Goal: Transaction & Acquisition: Subscribe to service/newsletter

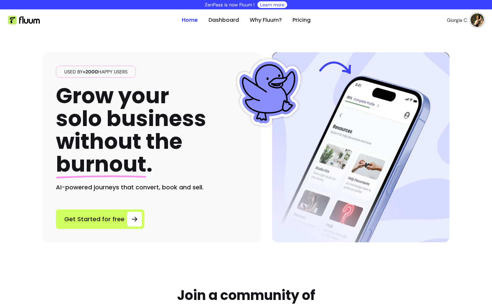
click at [476, 22] on img at bounding box center [477, 19] width 13 height 13
click at [437, 76] on li "Log Out" at bounding box center [450, 71] width 62 height 11
click at [474, 19] on link "Sign Up" at bounding box center [470, 20] width 27 height 13
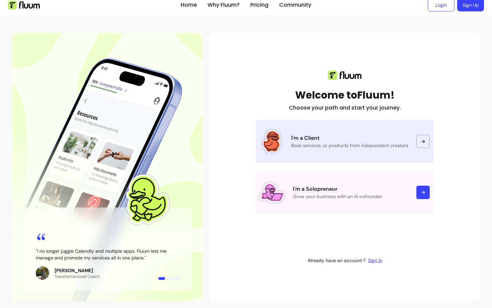
scroll to position [14, 0]
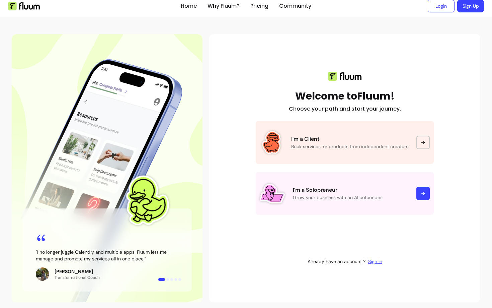
click at [166, 280] on button "button" at bounding box center [167, 279] width 3 height 3
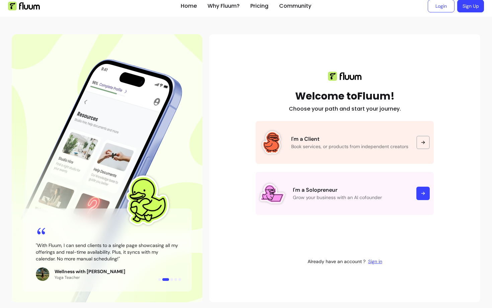
click at [173, 280] on div at bounding box center [169, 279] width 23 height 3
click at [172, 280] on div at bounding box center [169, 279] width 23 height 3
click at [173, 279] on button "button" at bounding box center [171, 279] width 3 height 3
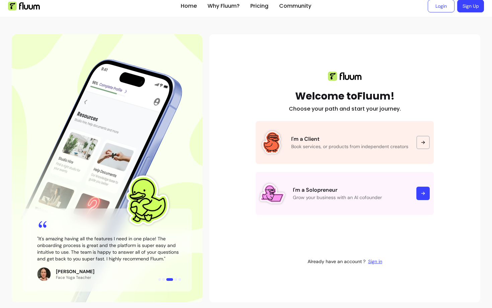
click at [176, 279] on button "button" at bounding box center [175, 279] width 3 height 3
click at [179, 279] on button "button" at bounding box center [179, 279] width 3 height 3
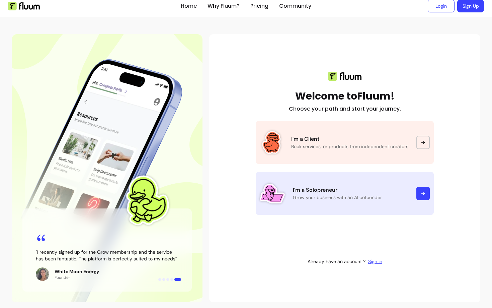
click at [423, 182] on link "I'm a Solopreneur Grow your business with an AI cofounder" at bounding box center [345, 193] width 178 height 43
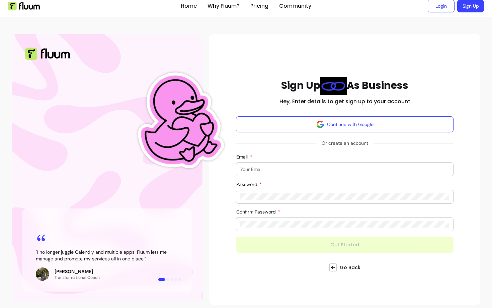
click at [308, 173] on div at bounding box center [344, 168] width 209 height 13
type input "[EMAIL_ADDRESS]"
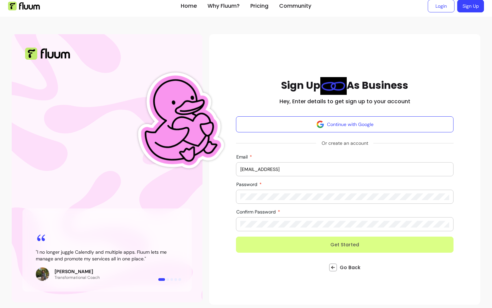
click at [302, 240] on button "Get Started" at bounding box center [345, 244] width 218 height 16
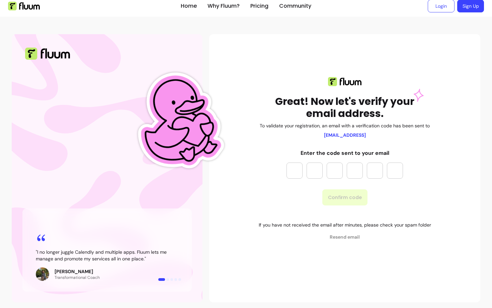
click at [299, 175] on input "Please enter OTP character 1" at bounding box center [295, 170] width 16 height 16
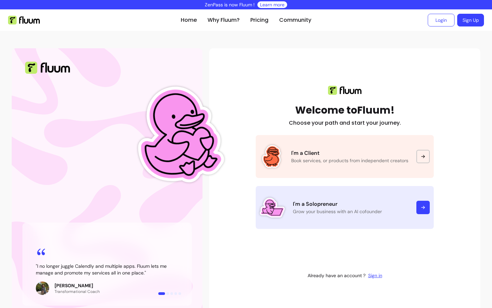
click at [422, 208] on icon at bounding box center [423, 207] width 5 height 5
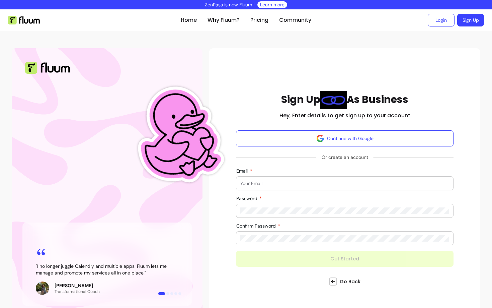
click at [349, 180] on input "Email" at bounding box center [344, 183] width 209 height 7
type input "[EMAIL_ADDRESS][DOMAIN_NAME]"
click at [245, 234] on div at bounding box center [344, 237] width 209 height 13
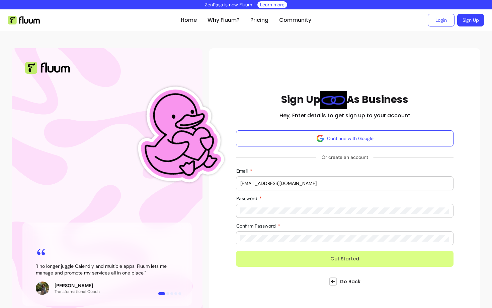
click at [263, 260] on button "Get Started" at bounding box center [345, 258] width 218 height 16
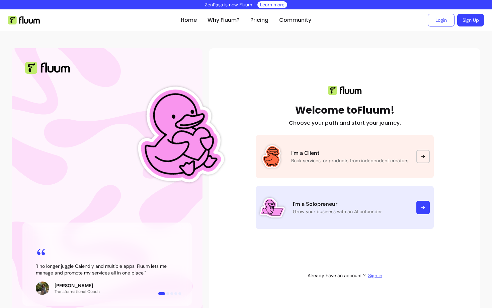
click at [424, 210] on div at bounding box center [423, 207] width 13 height 13
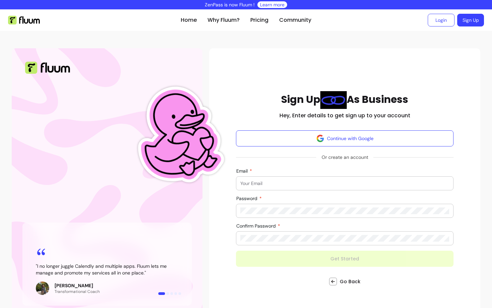
click at [278, 189] on div at bounding box center [344, 182] width 209 height 13
drag, startPoint x: 299, startPoint y: 184, endPoint x: 267, endPoint y: 185, distance: 32.8
click at [267, 185] on input "[EMAIL_ADDRESS][DOMAIN_NAME]" at bounding box center [344, 183] width 209 height 7
type input "[EMAIL_ADDRESS]"
click at [270, 241] on div at bounding box center [344, 237] width 209 height 13
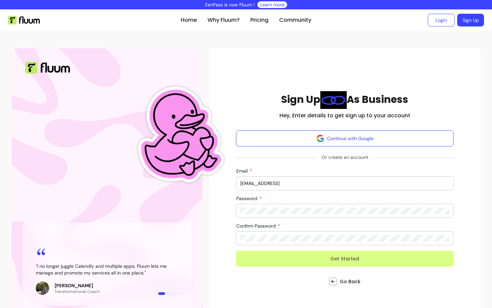
click at [304, 260] on button "Get Started" at bounding box center [345, 258] width 218 height 16
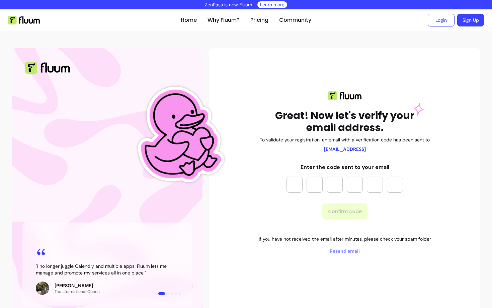
click at [290, 182] on input "Please enter OTP character 1" at bounding box center [295, 184] width 16 height 16
type input "*"
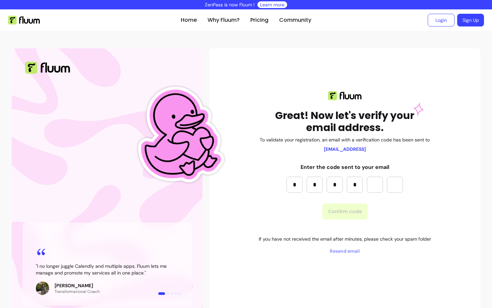
type input "*"
click at [351, 214] on button "Confirm code" at bounding box center [345, 212] width 44 height 16
